Goal: Transaction & Acquisition: Purchase product/service

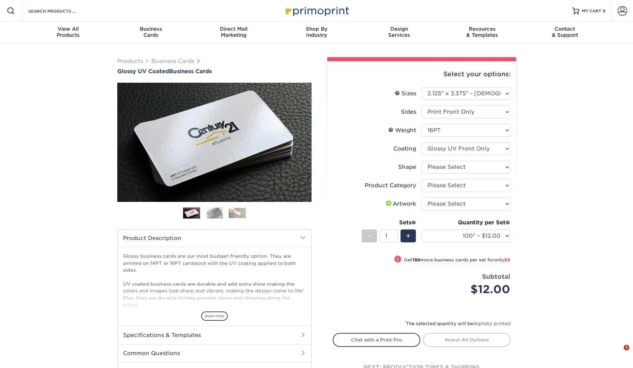
select select "2.12x3.38"
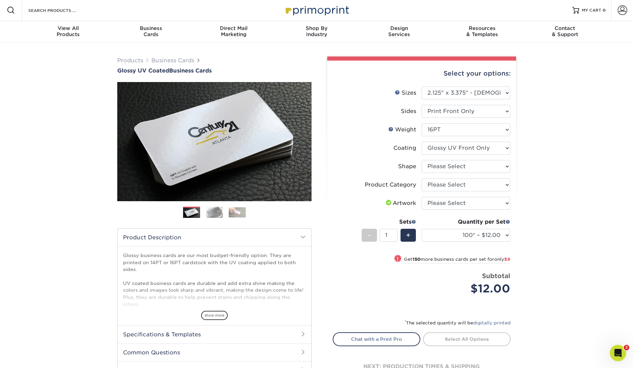
scroll to position [0, 0]
click at [554, 174] on div "Products Business Cards Glossy UV Coated Business Cards Previous Next" at bounding box center [316, 227] width 633 height 369
click at [493, 113] on select "Please Select Print Both Sides Print Front Only" at bounding box center [465, 111] width 89 height 13
select select "13abbda7-1d64-4f25-8bb2-c179b224825d"
click at [421, 105] on select "Please Select Print Both Sides Print Front Only" at bounding box center [465, 111] width 89 height 13
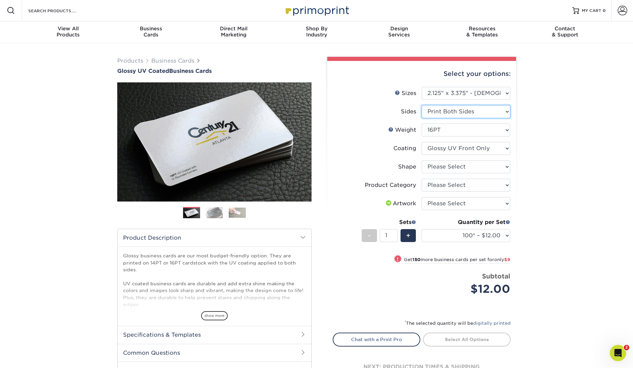
select select
select select "-1"
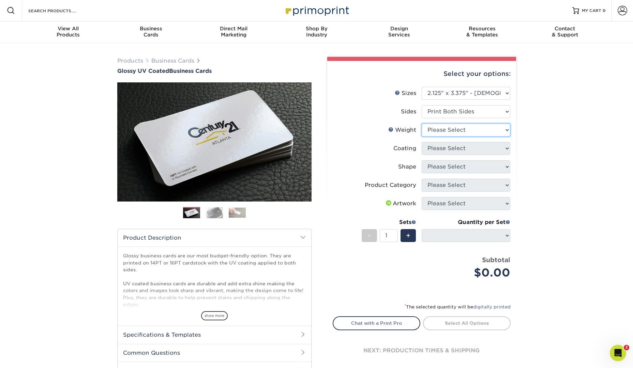
click at [502, 131] on select "Please Select 14PT 16PT" at bounding box center [465, 130] width 89 height 13
select select "16PT"
click at [421, 124] on select "Please Select 14PT 16PT" at bounding box center [465, 130] width 89 height 13
select select
click at [497, 146] on select at bounding box center [465, 148] width 89 height 13
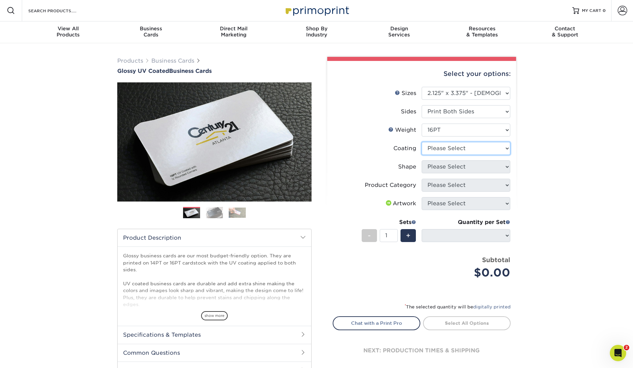
select select "1e8116af-acfc-44b1-83dc-8181aa338834"
click at [421, 142] on select at bounding box center [465, 148] width 89 height 13
select select "-1"
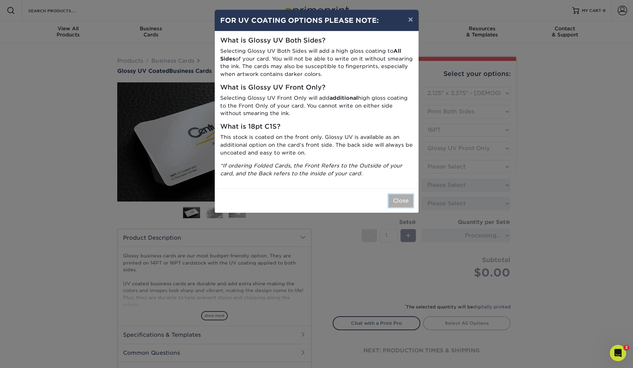
click at [406, 200] on button "Close" at bounding box center [400, 200] width 25 height 13
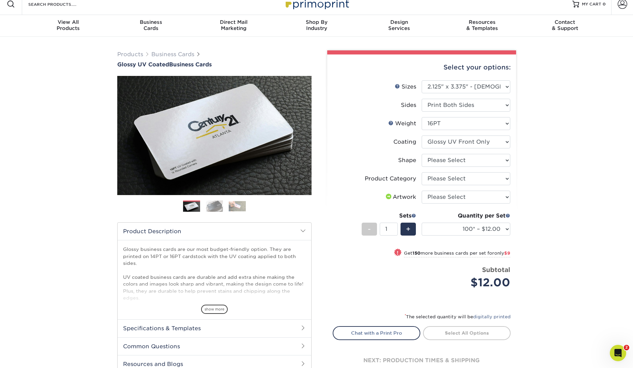
scroll to position [7, 0]
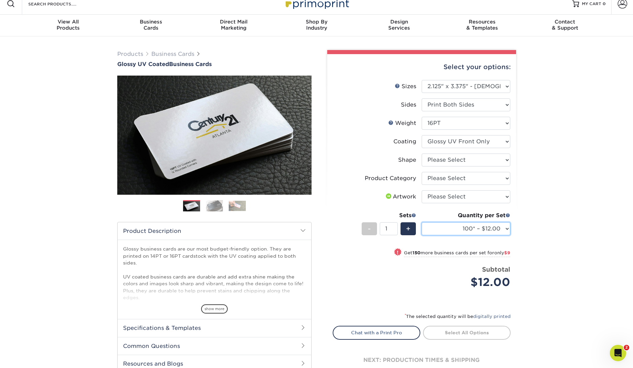
click at [506, 225] on select "100* – $12.00 250* – $21.00 500 – $42.00 1000 – $60.00 2500 – $129.00 5000 – $1…" at bounding box center [465, 228] width 89 height 13
click at [504, 140] on select at bounding box center [465, 141] width 89 height 13
select select "ae367451-b2b8-45df-a344-0f05b6a12993"
click at [421, 135] on select at bounding box center [465, 141] width 89 height 13
select select
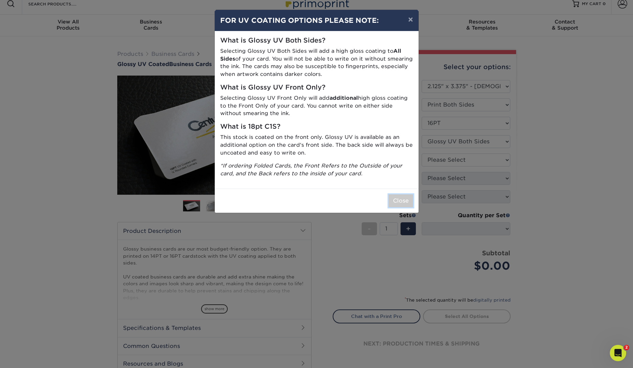
click at [402, 203] on button "Close" at bounding box center [400, 200] width 25 height 13
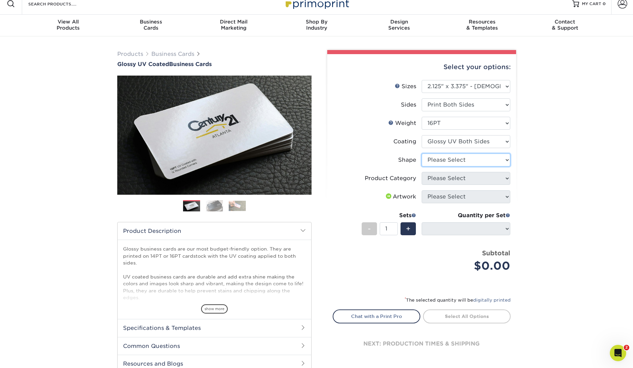
click at [499, 164] on select "Please Select Standard" at bounding box center [465, 160] width 89 height 13
select select "standard"
click at [421, 154] on select "Please Select Standard" at bounding box center [465, 160] width 89 height 13
select select
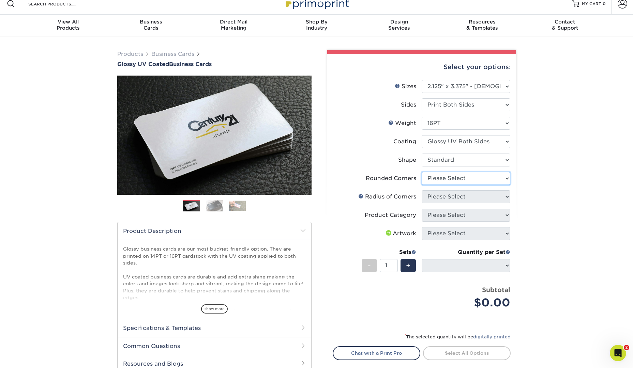
click at [502, 176] on select "Please Select Yes - Round 2 Corners Yes - Round 4 Corners No" at bounding box center [465, 178] width 89 height 13
select select "0"
click at [421, 172] on select "Please Select Yes - Round 2 Corners Yes - Round 4 Corners No" at bounding box center [465, 178] width 89 height 13
select select "-1"
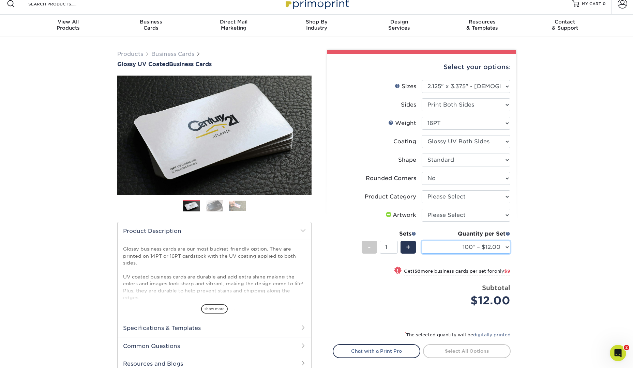
click at [502, 246] on select "100* – $12.00 250* – $21.00 500 – $42.00 1000 – $60.00 2500 – $129.00 5000 – $1…" at bounding box center [465, 247] width 89 height 13
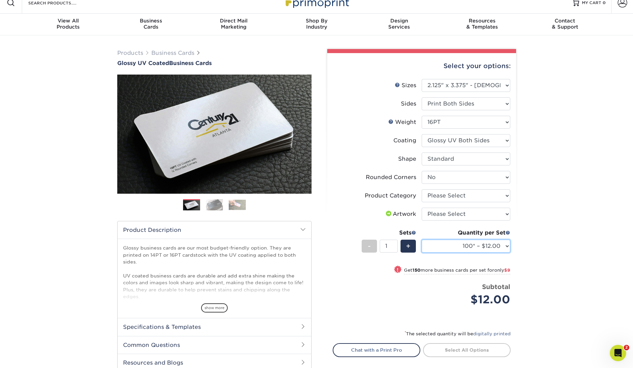
scroll to position [9, 0]
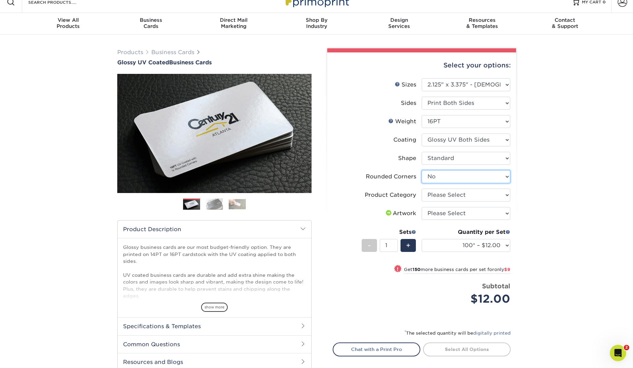
click at [497, 176] on select "Please Select Yes - Round 2 Corners Yes - Round 4 Corners No" at bounding box center [465, 176] width 89 height 13
select select "76a3b848-63b4-4449-aad1-d9e81d5a60f5"
click at [421, 170] on select "Please Select Yes - Round 2 Corners Yes - Round 4 Corners No" at bounding box center [465, 176] width 89 height 13
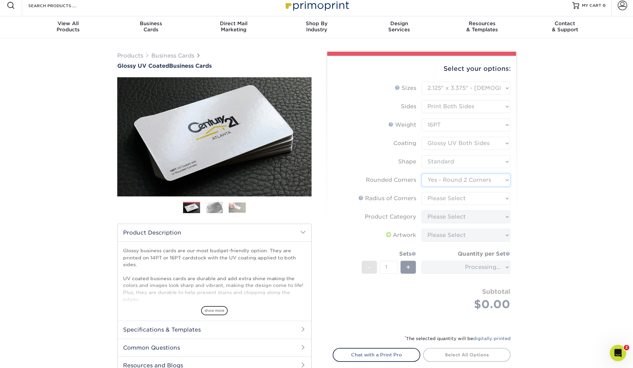
scroll to position [6, 0]
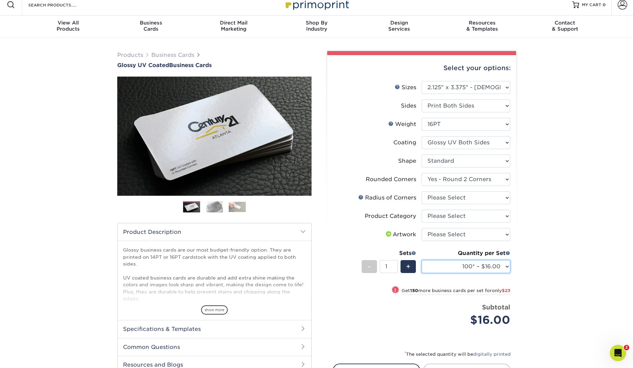
click at [496, 267] on select "100* – $16.00 250* – $39.00 500 – $77.00 1000 – $94.00 2500 – $173.00 5000 – $2…" at bounding box center [465, 266] width 89 height 13
